Goal: Transaction & Acquisition: Purchase product/service

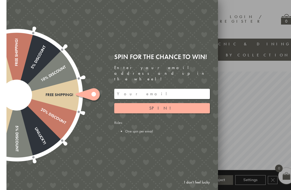
scroll to position [0, 5]
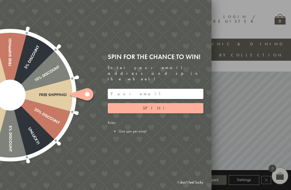
click at [64, 95] on div "Free shipping!" at bounding box center [38, 94] width 57 height 5
click at [156, 105] on span "Spin!" at bounding box center [156, 108] width 26 height 6
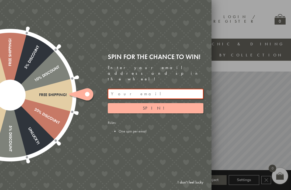
click at [123, 89] on input "email" at bounding box center [156, 94] width 96 height 10
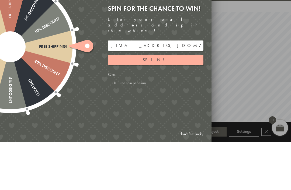
click at [157, 105] on span "Spin!" at bounding box center [156, 108] width 26 height 6
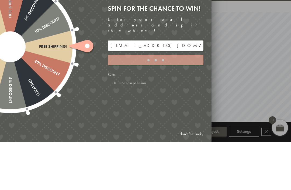
scroll to position [48, 5]
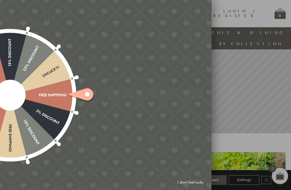
type input "GUGJPQNX"
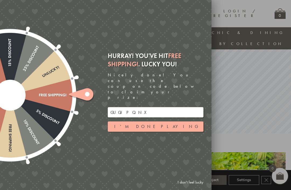
click at [156, 121] on button "I'm done playing" at bounding box center [156, 126] width 96 height 10
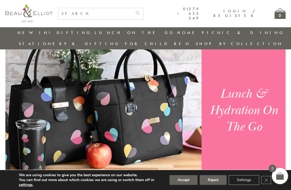
scroll to position [345, 0]
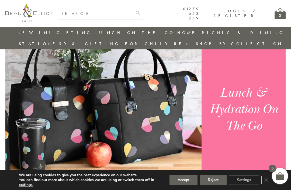
click at [242, 101] on div "Lunch & Hydration On The Go" at bounding box center [244, 109] width 72 height 49
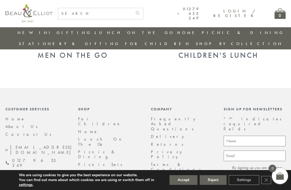
scroll to position [554, 0]
click at [14, 132] on link "Contact Us" at bounding box center [30, 135] width 50 height 6
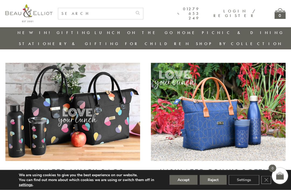
scroll to position [186, 0]
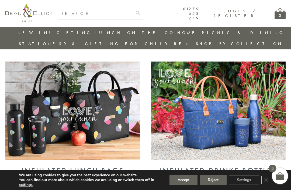
click at [44, 101] on img at bounding box center [72, 110] width 135 height 98
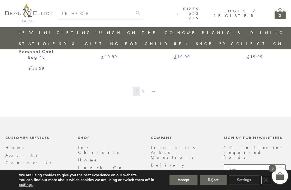
scroll to position [842, 0]
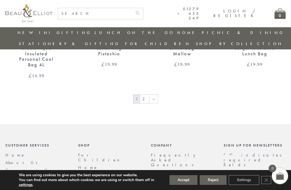
click at [145, 95] on link "2" at bounding box center [144, 99] width 9 height 9
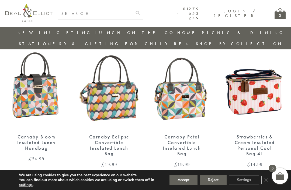
scroll to position [608, 0]
click at [35, 88] on img at bounding box center [36, 89] width 62 height 80
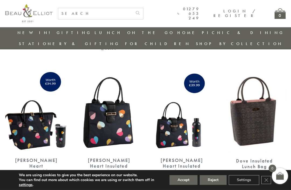
scroll to position [334, 2]
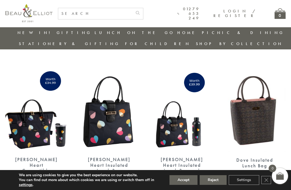
click at [181, 182] on button "Accept" at bounding box center [184, 180] width 28 height 10
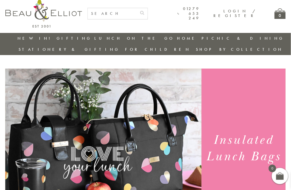
scroll to position [0, 2]
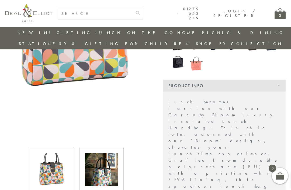
scroll to position [147, 0]
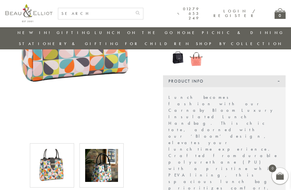
click at [104, 159] on img at bounding box center [101, 165] width 33 height 33
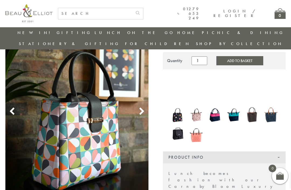
scroll to position [72, 0]
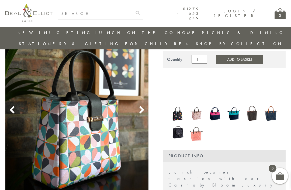
click at [227, 55] on button "Add to Basket" at bounding box center [239, 59] width 47 height 9
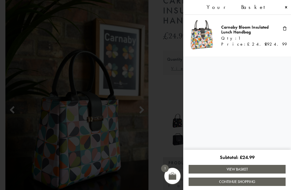
click at [247, 184] on link "Continue Shopping" at bounding box center [237, 181] width 97 height 8
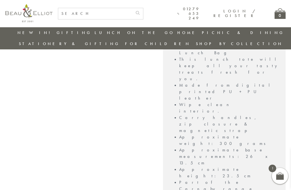
scroll to position [428, 0]
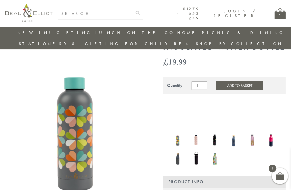
scroll to position [32, 0]
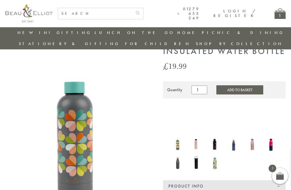
click at [232, 85] on button "Add to Basket" at bounding box center [239, 89] width 47 height 9
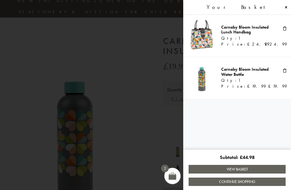
click at [249, 184] on link "Continue Shopping" at bounding box center [237, 181] width 97 height 8
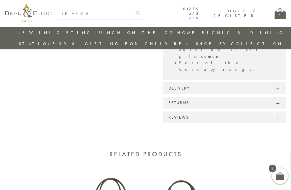
scroll to position [370, 0]
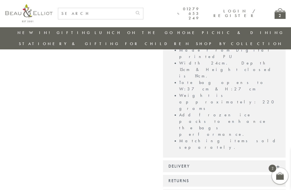
scroll to position [339, 5]
click at [275, 15] on div "2" at bounding box center [280, 13] width 11 height 11
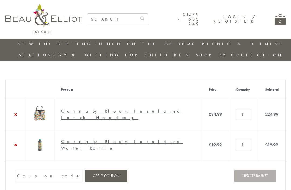
scroll to position [0, 3]
